Goal: Transaction & Acquisition: Purchase product/service

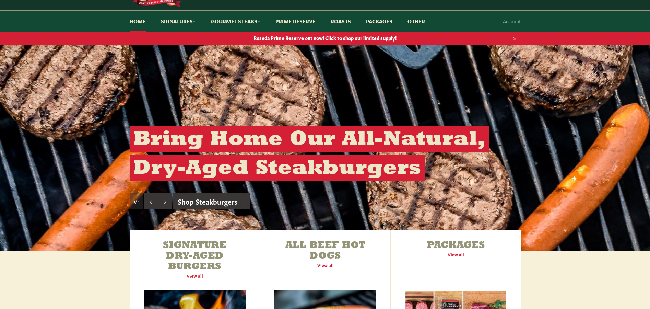
scroll to position [33, 0]
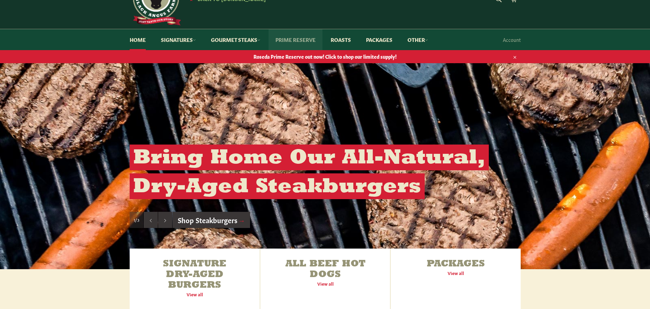
click at [297, 37] on link "Prime Reserve" at bounding box center [296, 39] width 54 height 21
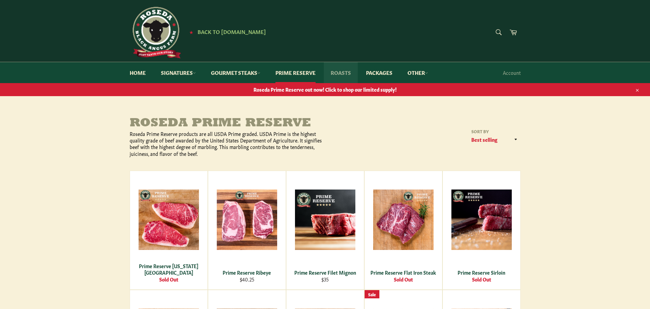
click at [338, 70] on link "Roasts" at bounding box center [341, 72] width 34 height 21
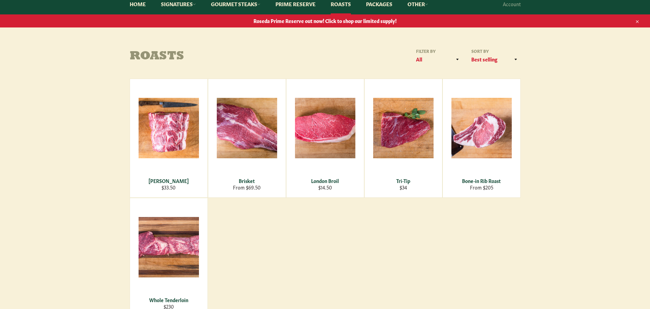
scroll to position [103, 0]
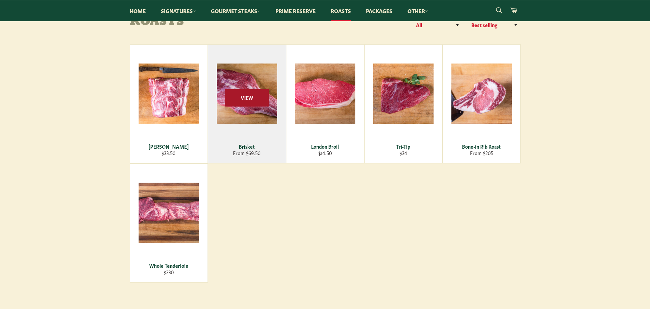
click at [243, 96] on span "View" at bounding box center [247, 98] width 44 height 18
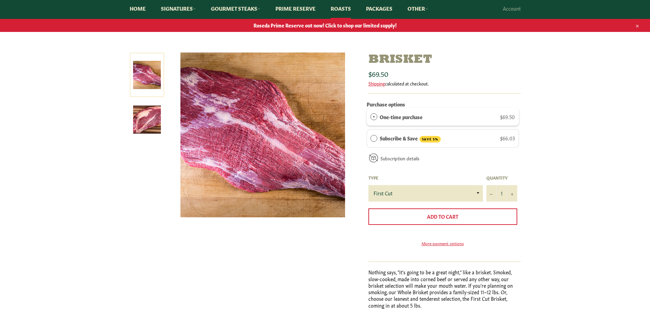
scroll to position [69, 0]
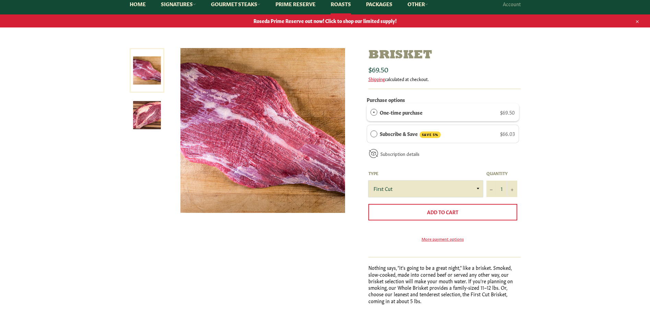
click at [468, 187] on select "First Cut Whole" at bounding box center [426, 189] width 115 height 16
select select "Whole"
click at [369, 181] on select "First Cut Whole" at bounding box center [426, 189] width 115 height 16
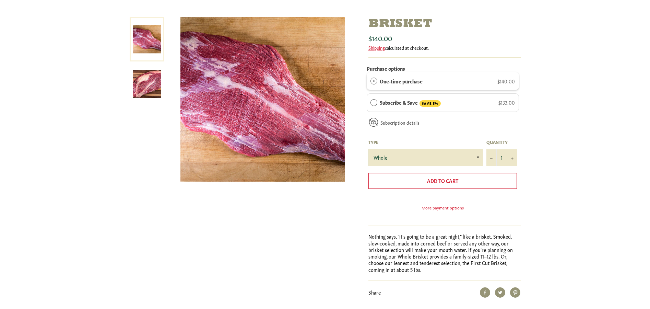
scroll to position [34, 0]
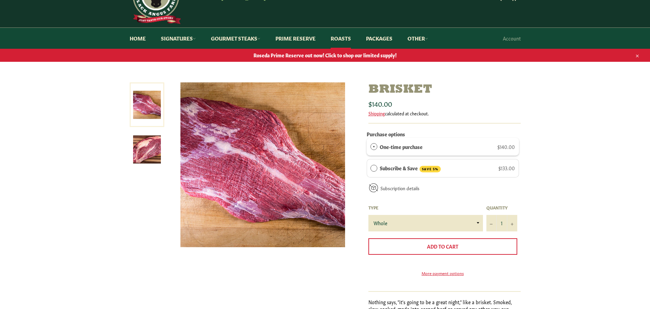
click at [140, 145] on img at bounding box center [147, 150] width 28 height 28
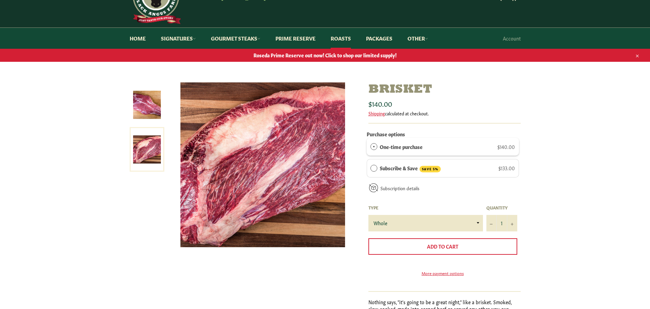
click at [143, 108] on img at bounding box center [147, 105] width 28 height 28
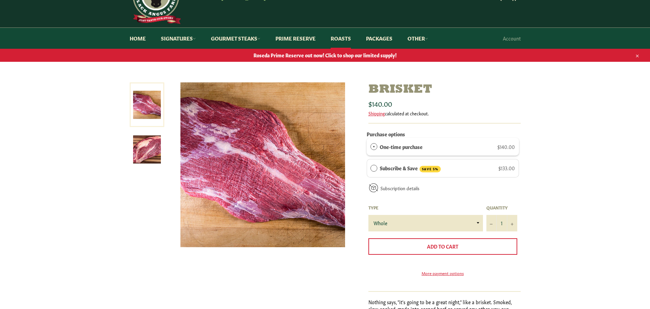
click at [146, 140] on img at bounding box center [147, 150] width 28 height 28
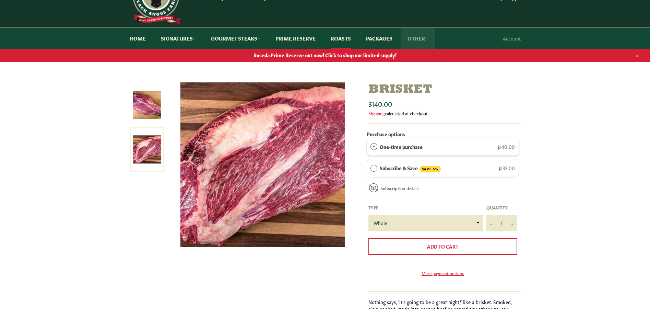
click at [419, 38] on link "Other" at bounding box center [418, 38] width 34 height 21
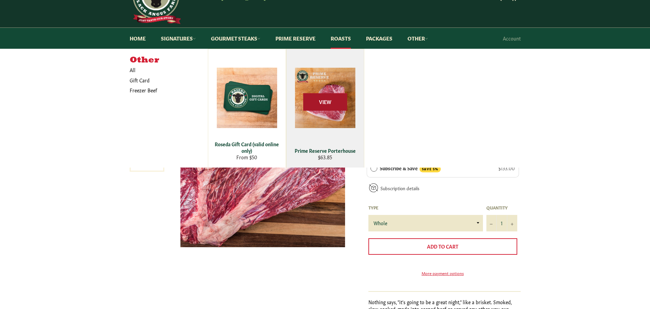
click at [319, 101] on span "View" at bounding box center [325, 102] width 44 height 18
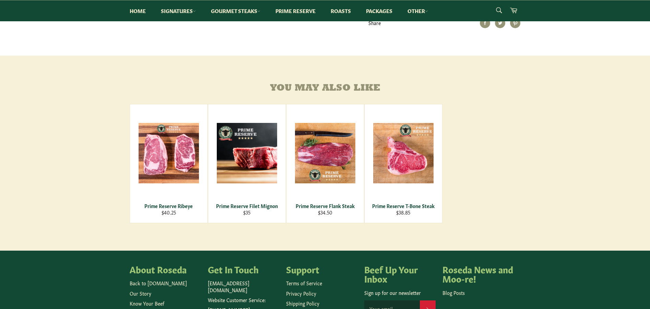
scroll to position [187, 0]
